Goal: Information Seeking & Learning: Check status

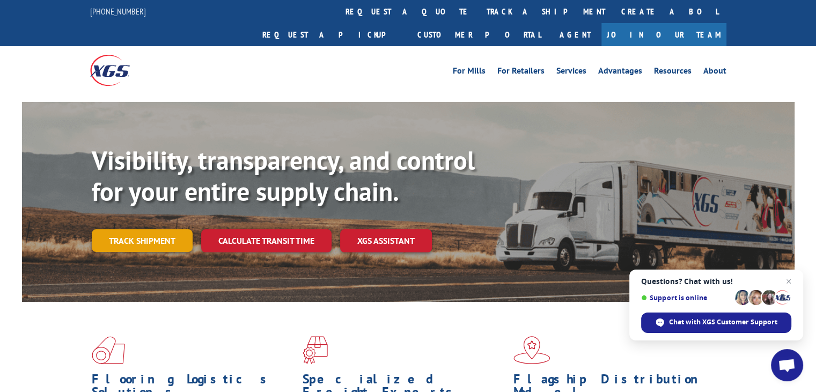
click at [139, 229] on link "Track shipment" at bounding box center [142, 240] width 101 height 23
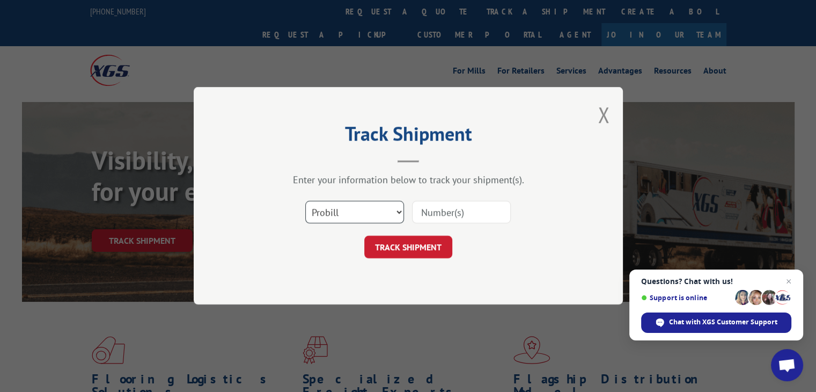
click at [392, 213] on select "Select category... Probill BOL PO" at bounding box center [354, 212] width 99 height 23
select select "bol"
click at [305, 201] on select "Select category... Probill BOL PO" at bounding box center [354, 212] width 99 height 23
click at [468, 215] on input at bounding box center [461, 212] width 99 height 23
type input "54393200"
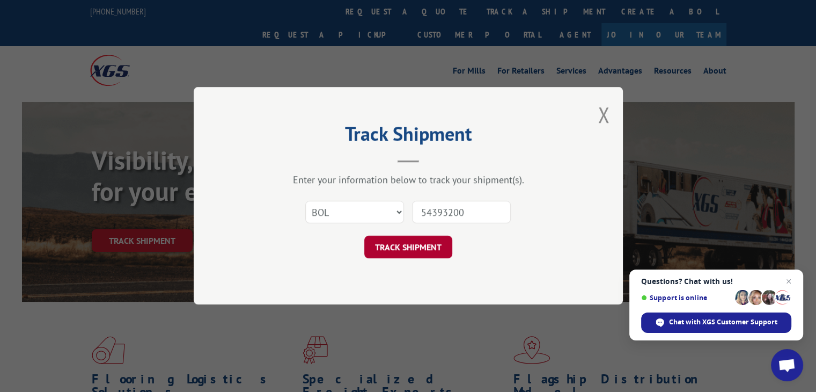
click at [439, 242] on button "TRACK SHIPMENT" at bounding box center [408, 247] width 88 height 23
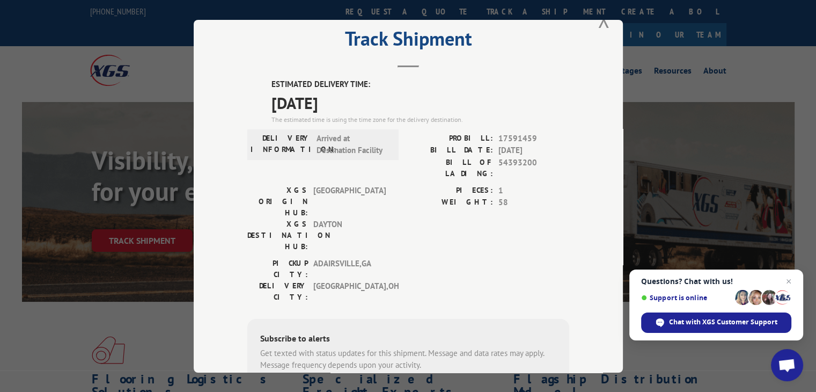
scroll to position [19, 0]
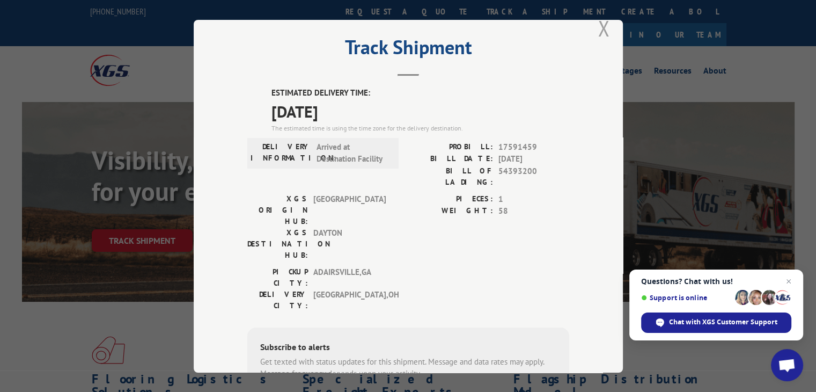
click at [599, 31] on button "Close modal" at bounding box center [604, 28] width 12 height 28
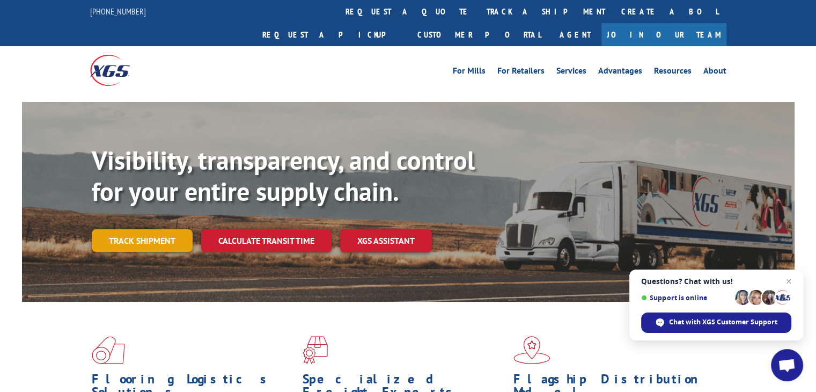
click at [171, 229] on link "Track shipment" at bounding box center [142, 240] width 101 height 23
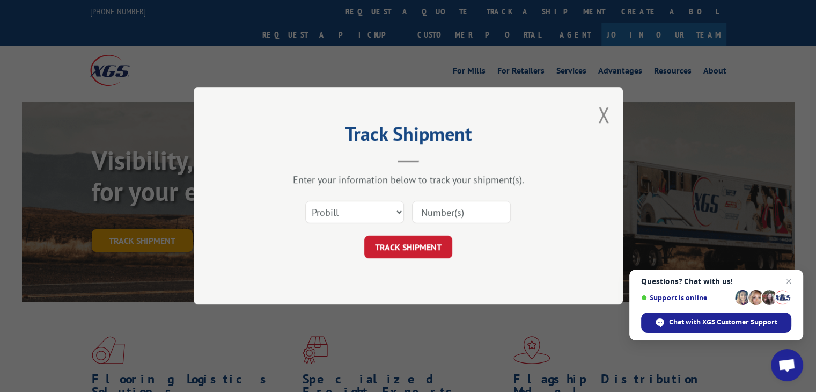
scroll to position [0, 0]
click at [395, 210] on select "Select category... Probill BOL PO" at bounding box center [354, 212] width 99 height 23
select select "bol"
click at [305, 201] on select "Select category... Probill BOL PO" at bounding box center [354, 212] width 99 height 23
click at [470, 212] on input at bounding box center [461, 212] width 99 height 23
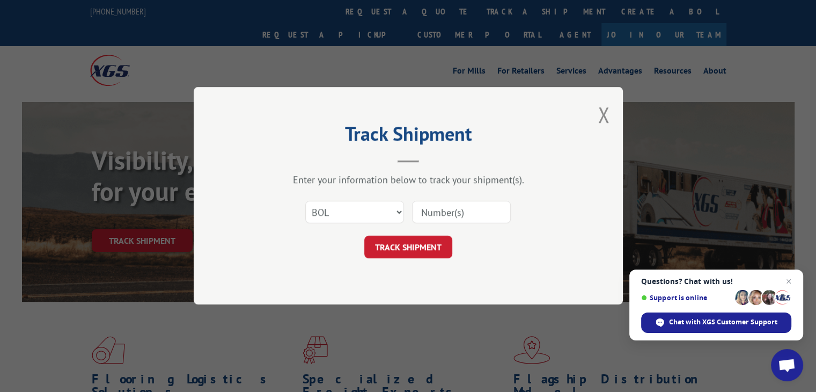
type input "54393200"
click at [401, 244] on button "TRACK SHIPMENT" at bounding box center [408, 247] width 88 height 23
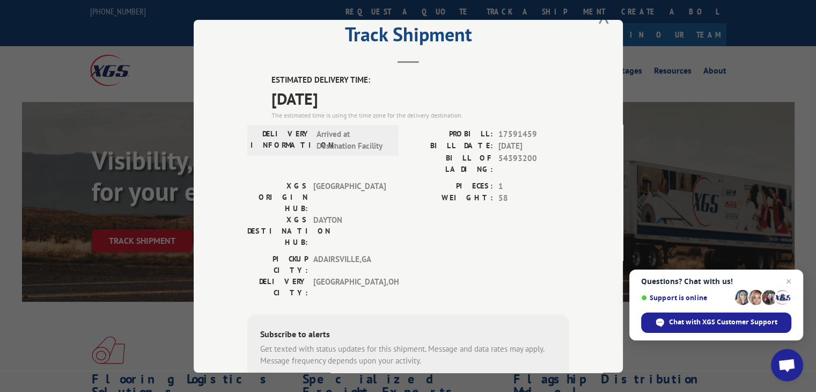
scroll to position [31, 0]
